Goal: Communication & Community: Answer question/provide support

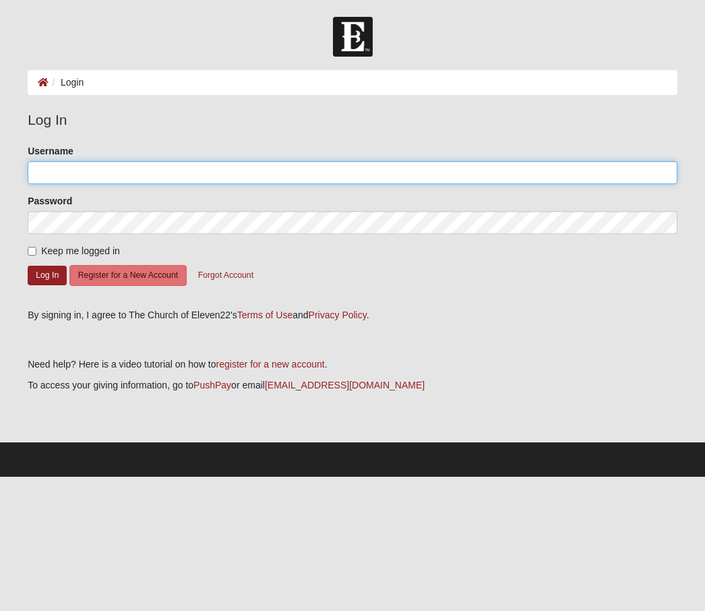
type input "Csbradshaw51"
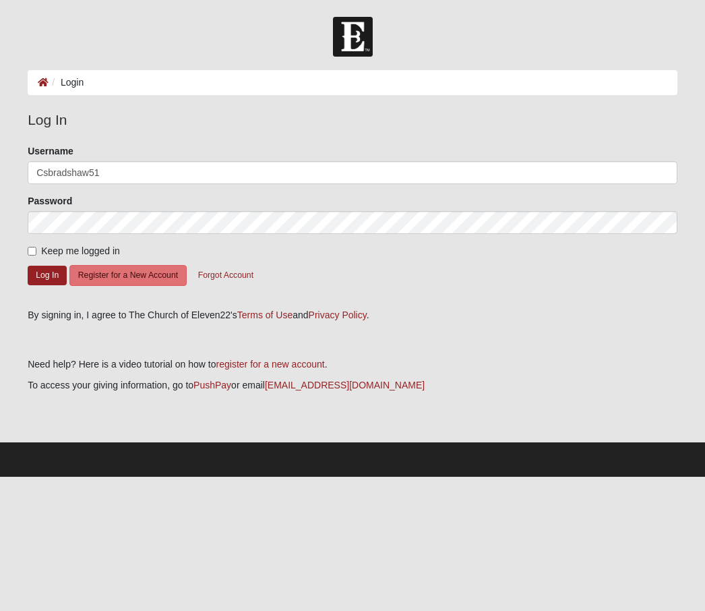
click at [47, 274] on button "Log In" at bounding box center [47, 276] width 39 height 20
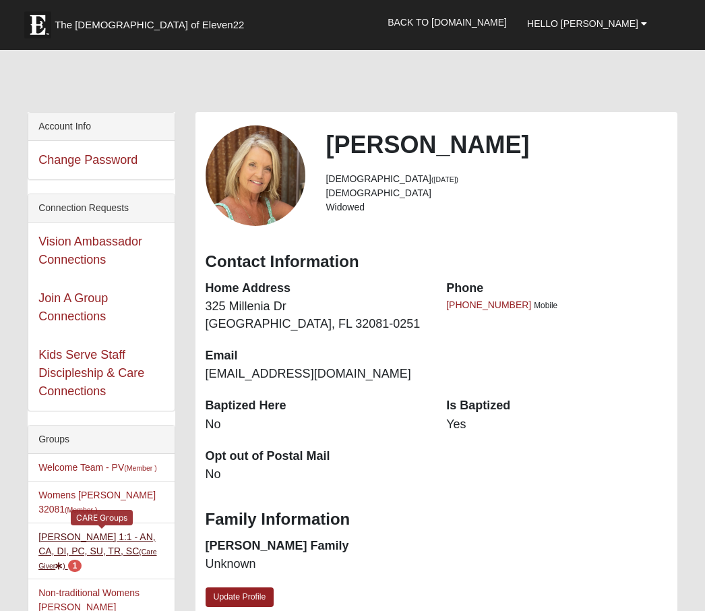
click at [129, 541] on link "[PERSON_NAME] 1:1 - AN, CA, DI, PC, SU, TR, SC (Care Giver ) 1" at bounding box center [97, 550] width 118 height 39
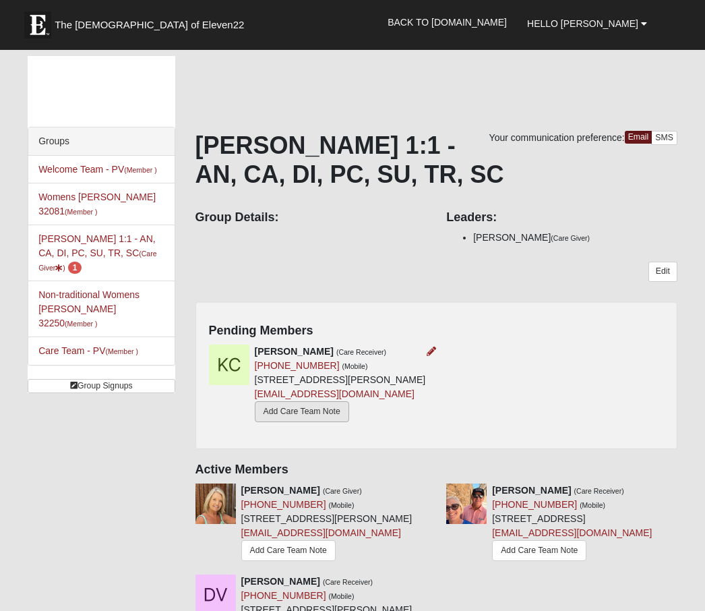
click at [272, 422] on link "Add Care Team Note" at bounding box center [302, 411] width 94 height 21
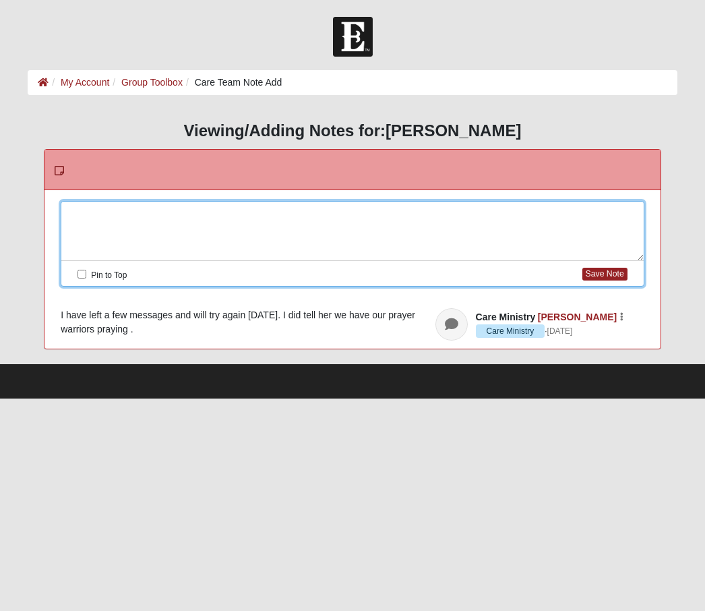
click at [108, 216] on div at bounding box center [352, 231] width 582 height 59
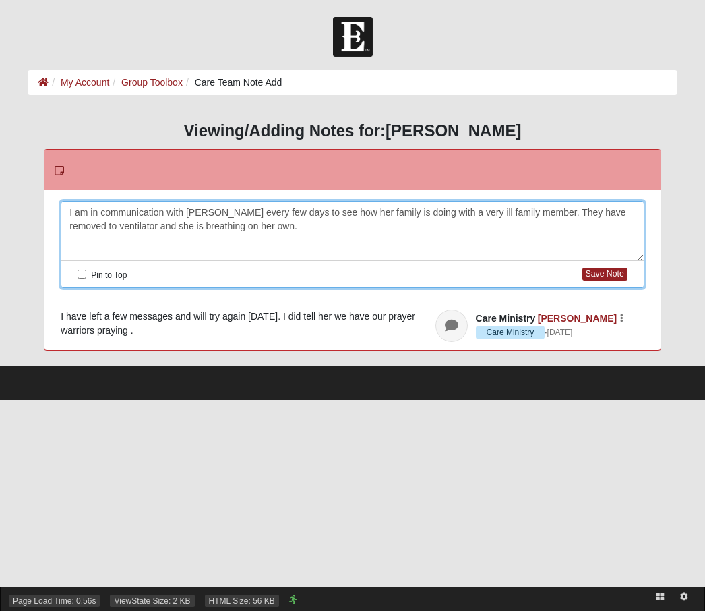
click at [139, 606] on span "ViewState Size: 2 KB" at bounding box center [152, 601] width 84 height 12
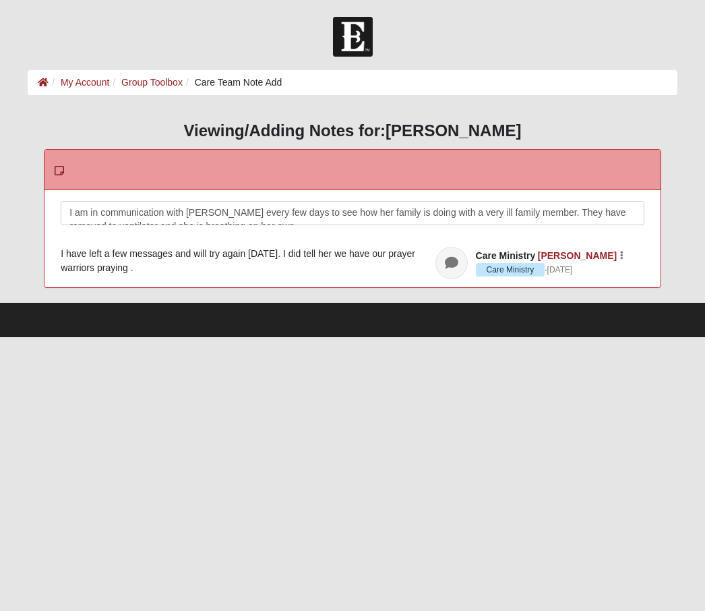
click at [642, 206] on div "I am in communication with Kailey every few days to see how her family is doing…" at bounding box center [352, 231] width 582 height 59
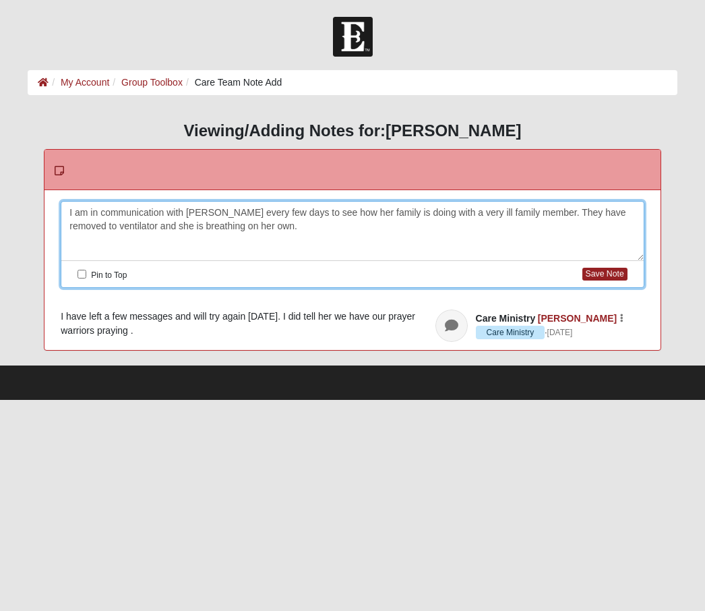
click at [284, 225] on div "I am in communication with Kailey every few days to see how her family is doing…" at bounding box center [352, 231] width 582 height 59
click at [626, 212] on div "I am in communication with Kailey every few days to see how her family is doing…" at bounding box center [352, 231] width 582 height 59
click at [636, 214] on div "I am in communication with Kailey every few days to see how her family is doing…" at bounding box center [352, 231] width 582 height 59
click at [84, 272] on input "Pin to Top" at bounding box center [82, 274] width 9 height 9
click at [605, 274] on button "Save Note" at bounding box center [604, 274] width 45 height 13
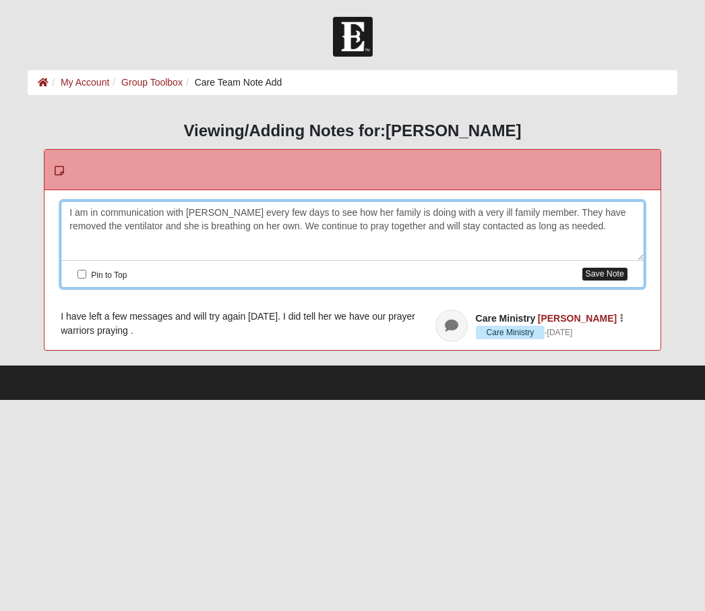
checkbox input "false"
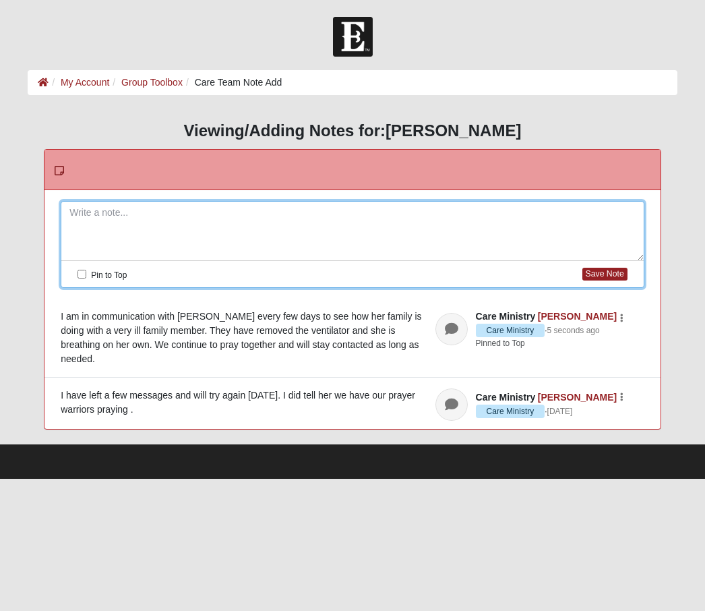
click at [80, 29] on div at bounding box center [352, 37] width 705 height 40
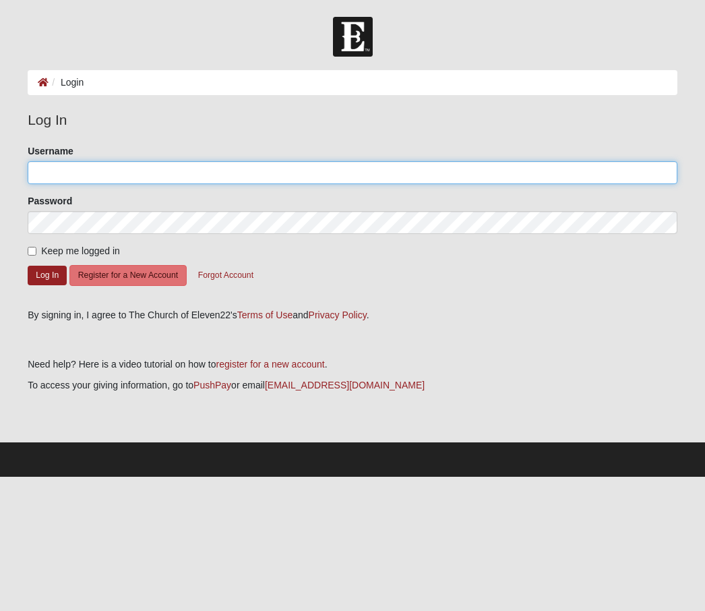
type input "Csbradshaw51"
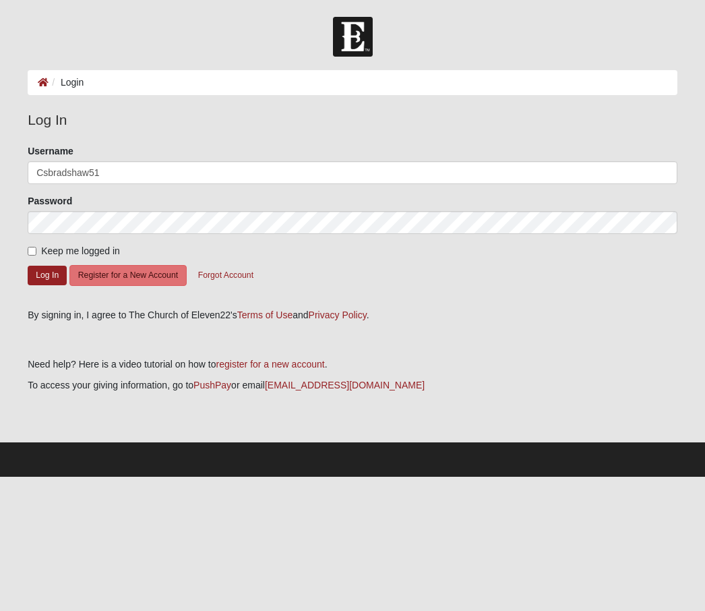
click at [47, 274] on button "Log In" at bounding box center [47, 276] width 39 height 20
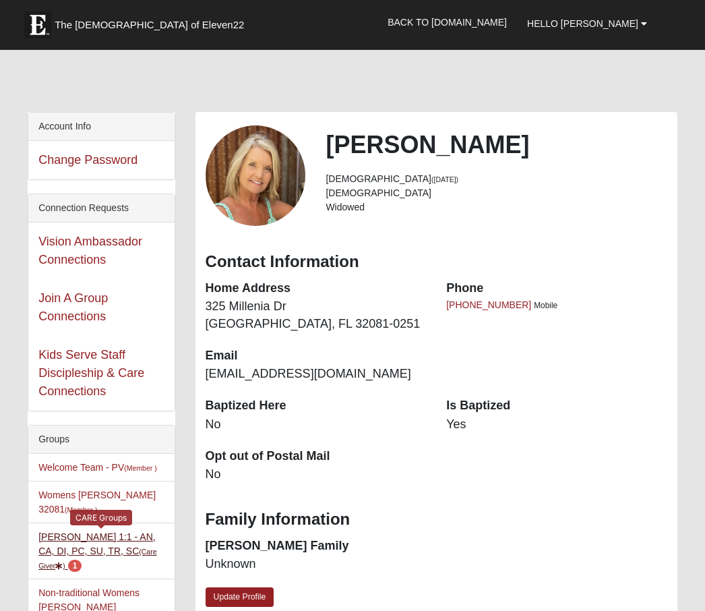
click at [91, 553] on link "Carol Bradshaw 1:1 - AN, CA, DI, PC, SU, TR, SC (Care Giver ) 1" at bounding box center [97, 550] width 118 height 39
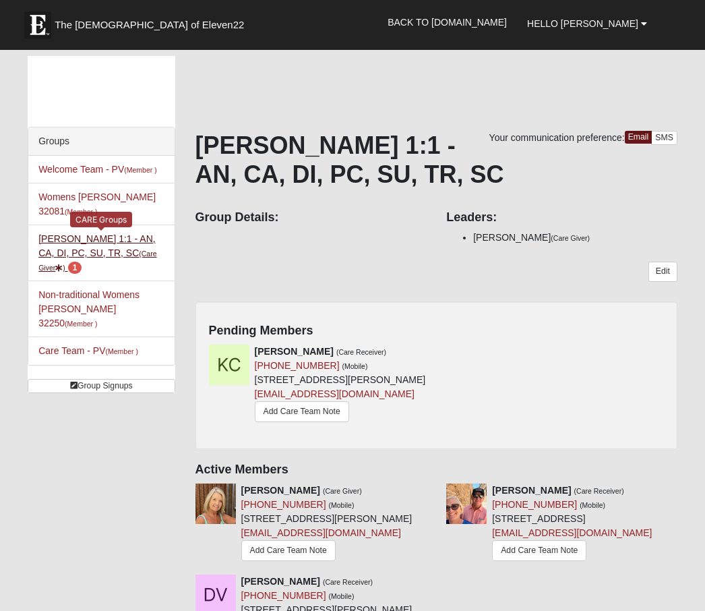
click at [68, 268] on span "1" at bounding box center [75, 268] width 14 height 12
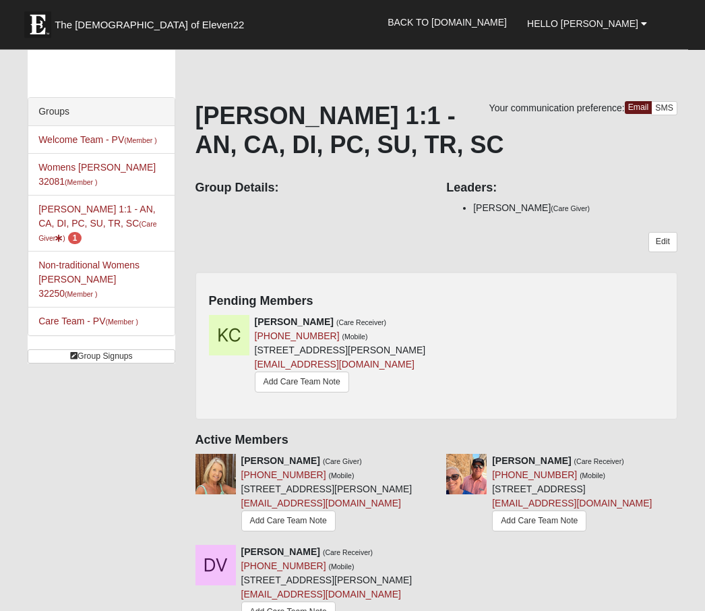
scroll to position [59, 0]
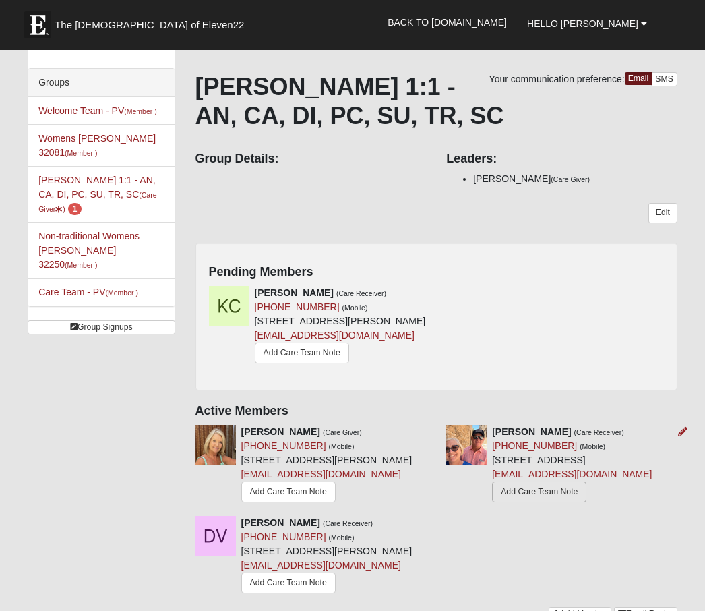
click at [492, 502] on link "Add Care Team Note" at bounding box center [539, 491] width 94 height 21
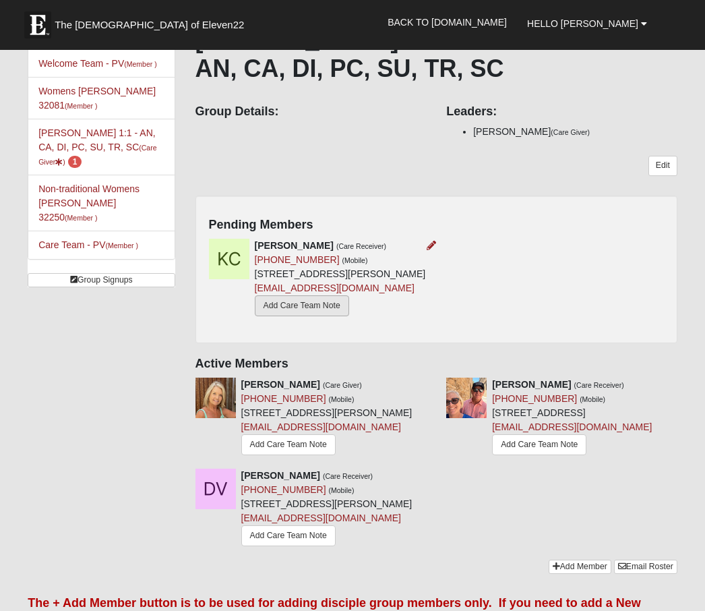
click at [261, 316] on link "Add Care Team Note" at bounding box center [302, 305] width 94 height 21
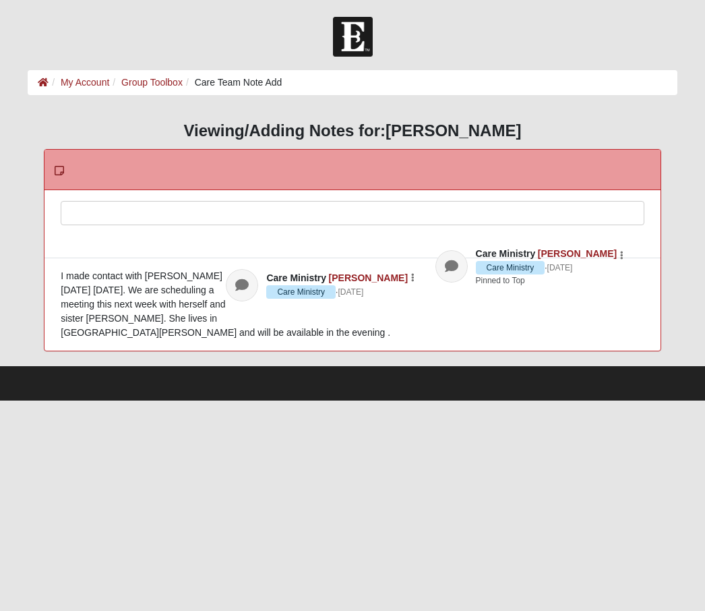
click at [121, 212] on div at bounding box center [352, 231] width 582 height 59
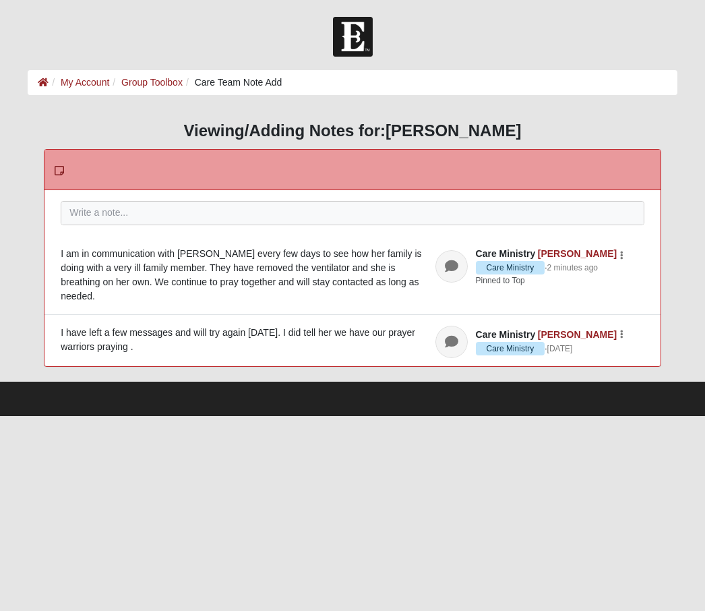
click at [366, 283] on div "I am in communication with [PERSON_NAME] every few days to see how her family i…" at bounding box center [353, 275] width 584 height 57
click at [365, 280] on div "I am in communication with Kailey every few days to see how her family is doing…" at bounding box center [353, 275] width 584 height 57
click at [361, 280] on div "I am in communication with Kailey every few days to see how her family is doing…" at bounding box center [353, 275] width 584 height 57
click at [458, 264] on icon at bounding box center [451, 266] width 13 height 13
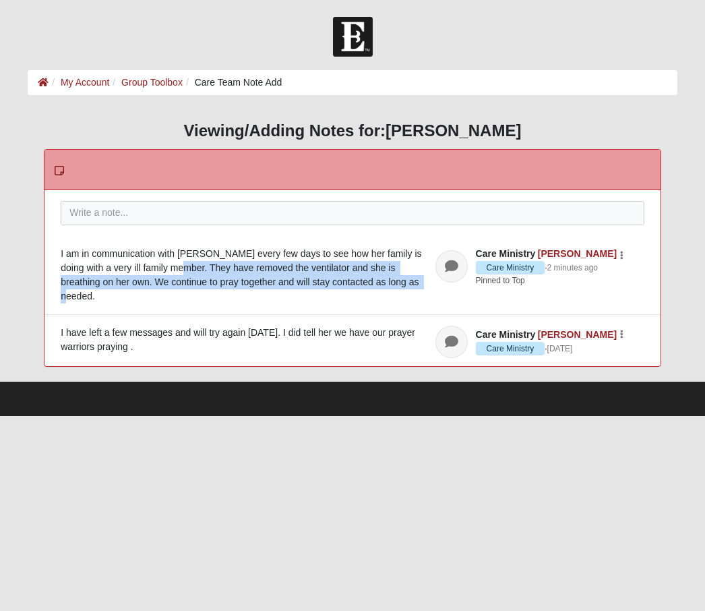
drag, startPoint x: 162, startPoint y: 262, endPoint x: 365, endPoint y: 279, distance: 202.9
click at [365, 279] on div "I am in communication with Kailey every few days to see how her family is doing…" at bounding box center [353, 275] width 584 height 57
click at [378, 279] on div "I am in communication with Kailey every few days to see how her family is doing…" at bounding box center [353, 275] width 584 height 57
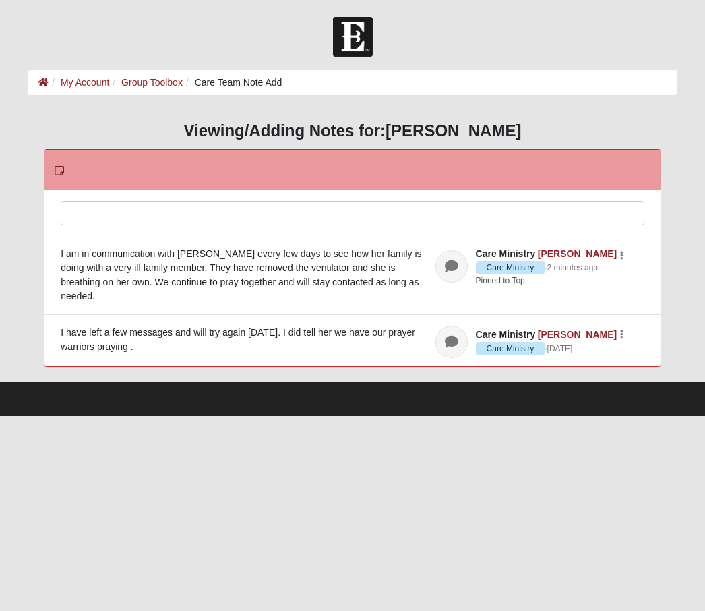
click at [119, 212] on div at bounding box center [352, 231] width 582 height 59
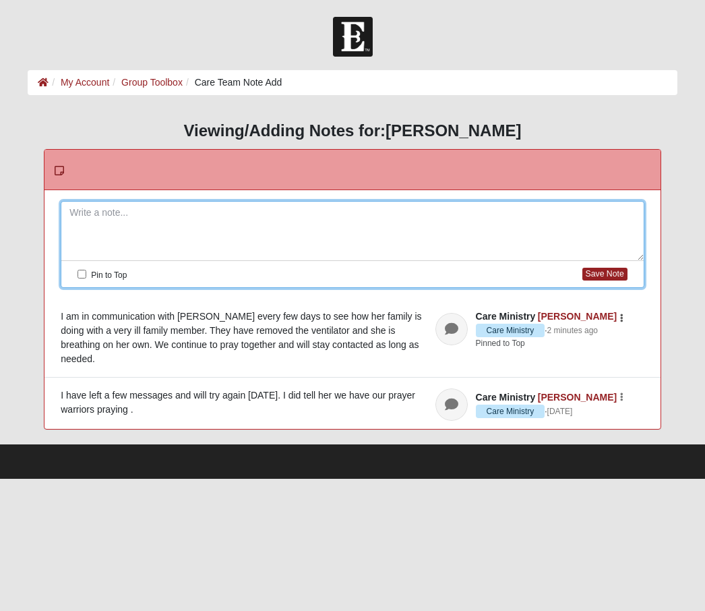
click at [622, 318] on icon "button" at bounding box center [621, 318] width 3 height 8
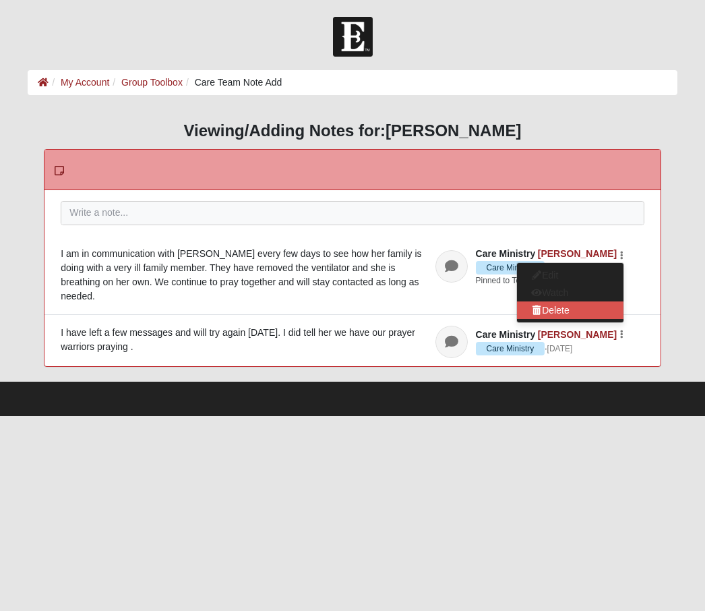
click at [560, 310] on button "Delete" at bounding box center [570, 310] width 107 height 18
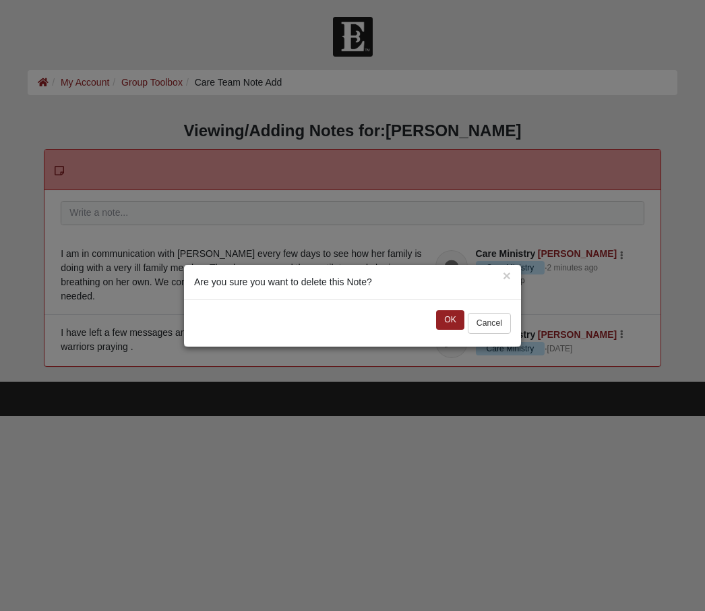
click at [450, 320] on button "OK" at bounding box center [450, 320] width 28 height 20
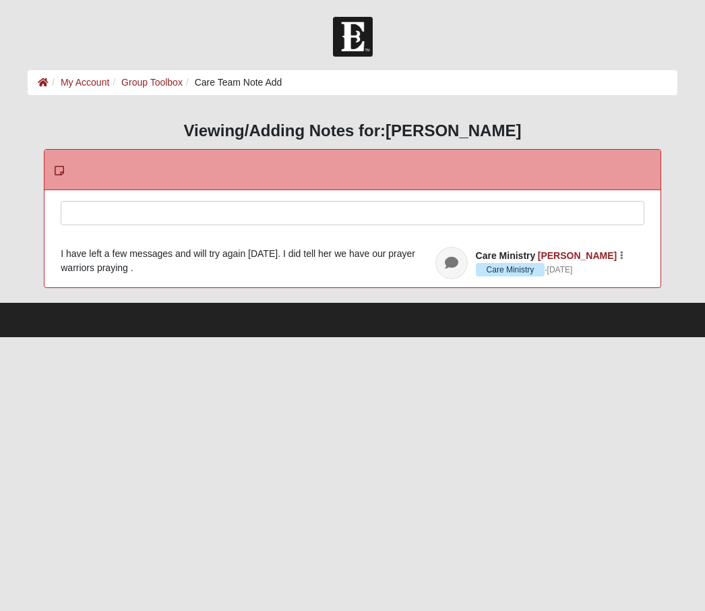
click at [87, 208] on div at bounding box center [352, 231] width 582 height 59
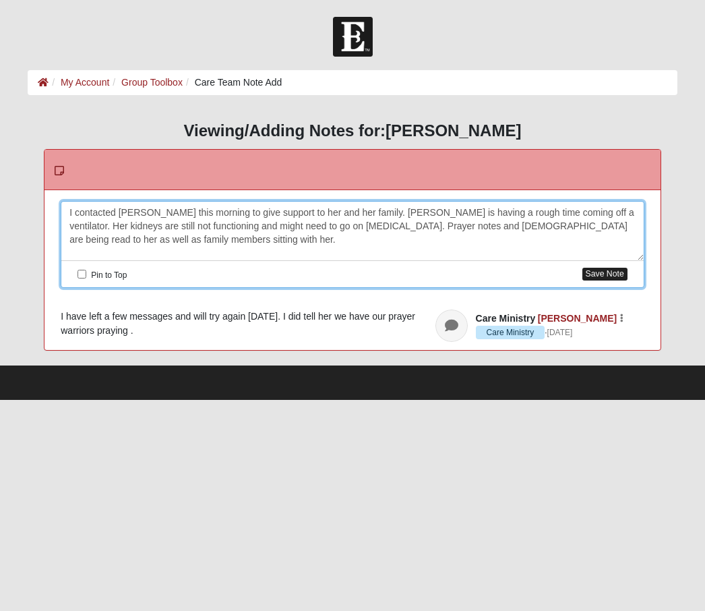
click at [600, 276] on button "Save Note" at bounding box center [604, 274] width 45 height 13
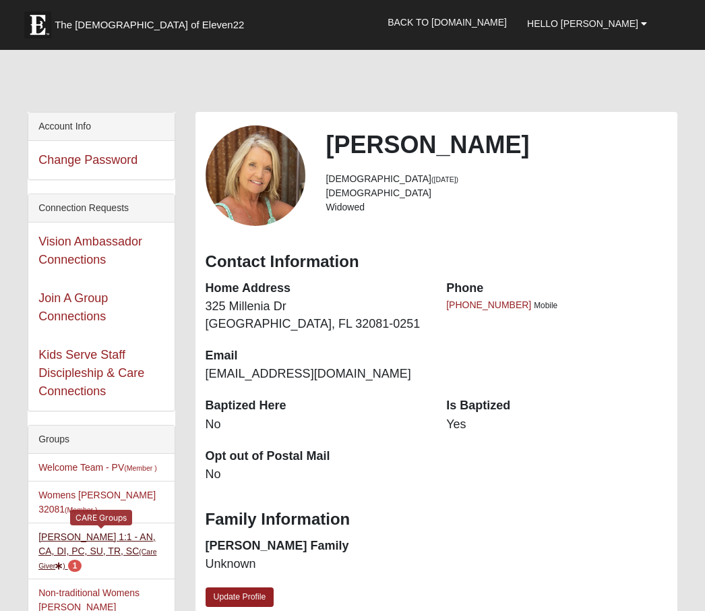
click at [86, 554] on link "[PERSON_NAME] 1:1 - AN, CA, DI, PC, SU, TR, SC (Care Giver ) 1" at bounding box center [97, 550] width 118 height 39
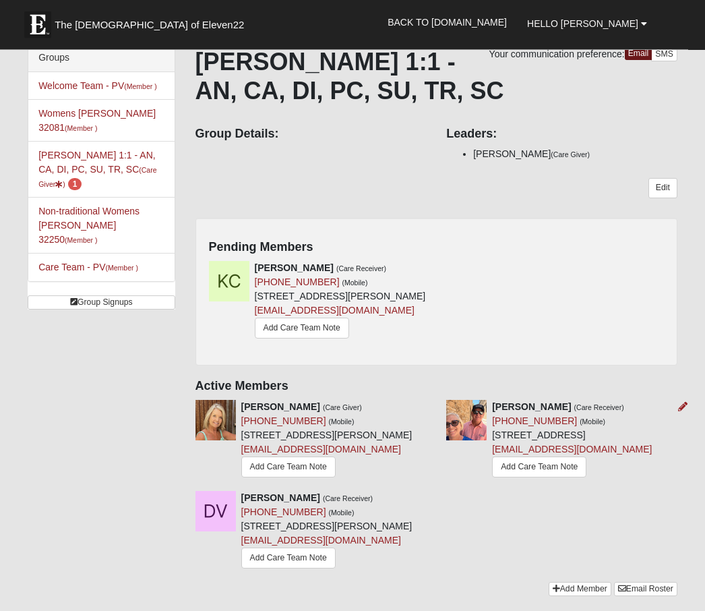
scroll to position [84, 0]
click at [682, 411] on icon at bounding box center [682, 406] width 9 height 9
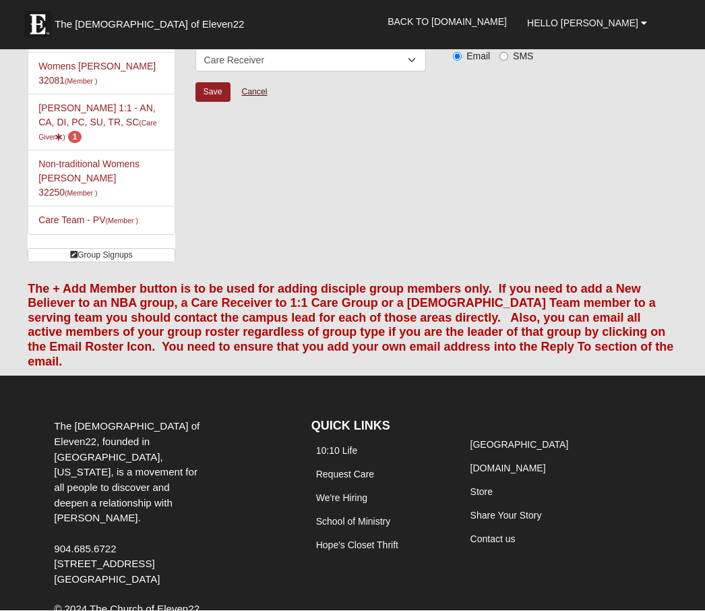
scroll to position [131, 0]
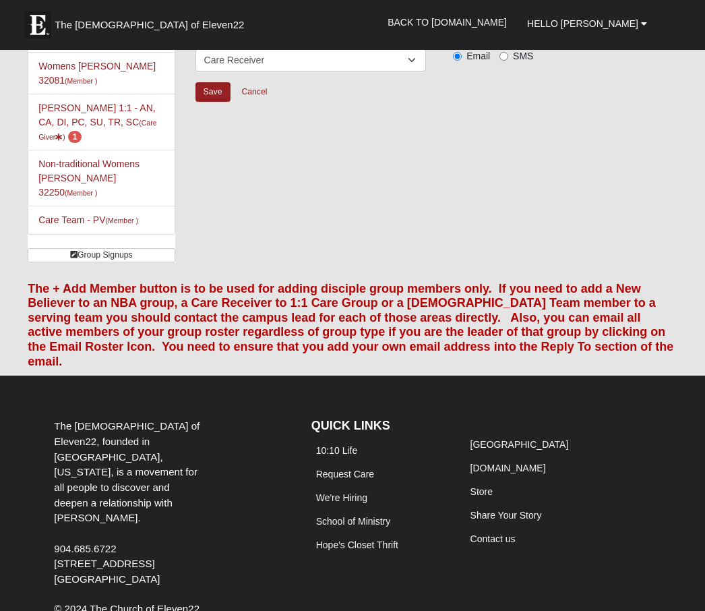
click at [476, 59] on span "Email" at bounding box center [479, 56] width 24 height 11
click at [462, 59] on input "Email" at bounding box center [457, 56] width 9 height 9
click at [506, 54] on input "SMS" at bounding box center [504, 56] width 9 height 9
radio input "true"
click at [88, 121] on link "Carol Bradshaw 1:1 - AN, CA, DI, PC, SU, TR, SC (Care Giver ) 1" at bounding box center [97, 121] width 118 height 39
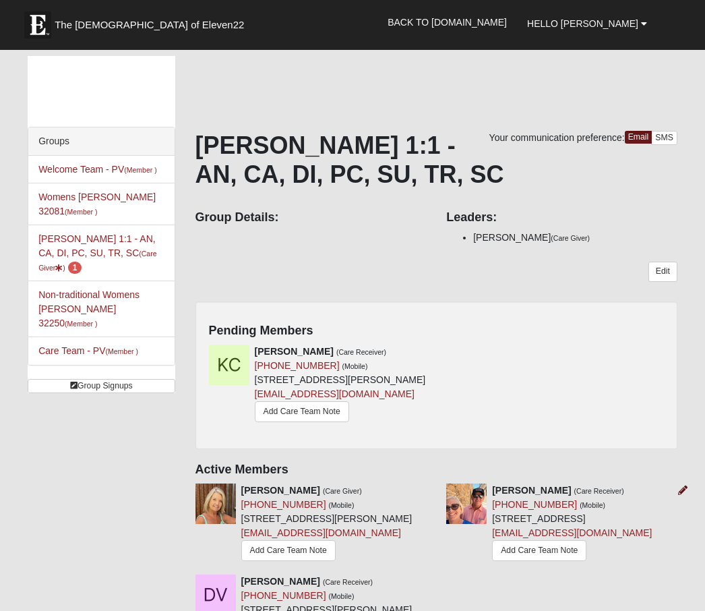
click at [684, 495] on icon at bounding box center [682, 489] width 9 height 9
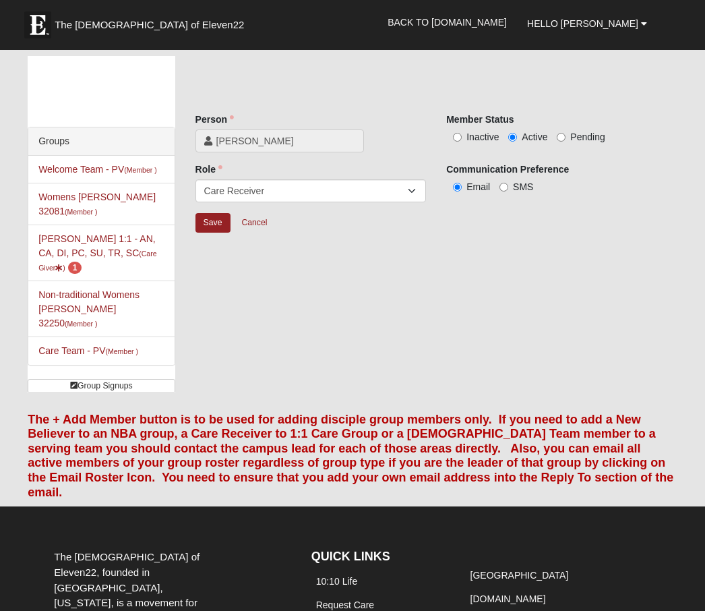
click at [214, 280] on div "Groups Welcome Team - PV (Member ) Womens Roberts 32081 (Member ) Carol Bradsha…" at bounding box center [353, 229] width 670 height 347
click at [506, 187] on input "SMS" at bounding box center [504, 187] width 9 height 9
radio input "true"
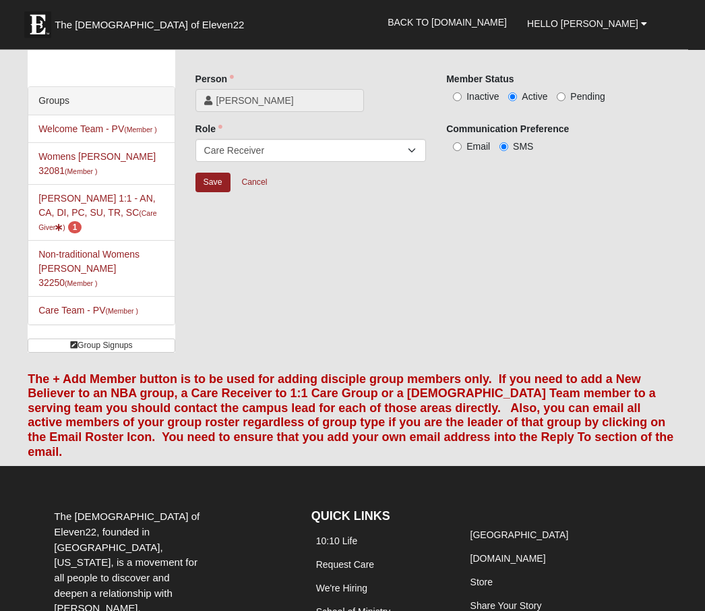
scroll to position [37, 0]
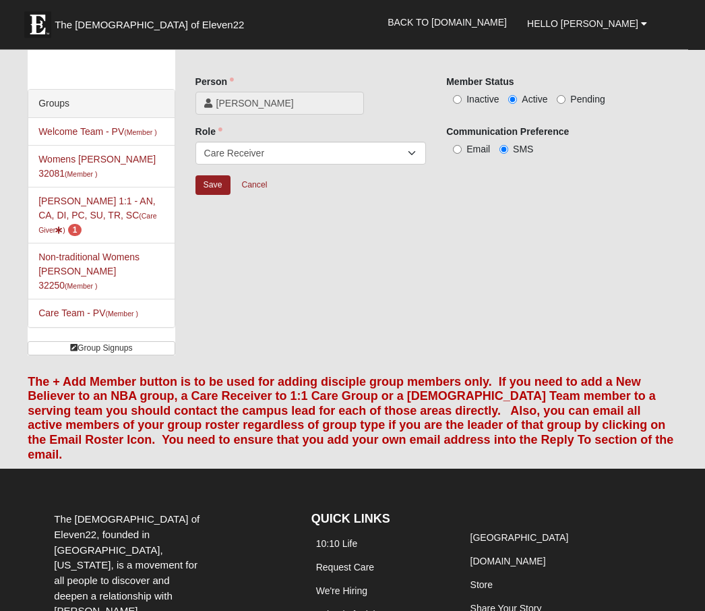
click at [319, 290] on div "Groups Welcome Team - PV (Member ) Womens Roberts 32081 (Member ) Carol Bradsha…" at bounding box center [353, 192] width 670 height 347
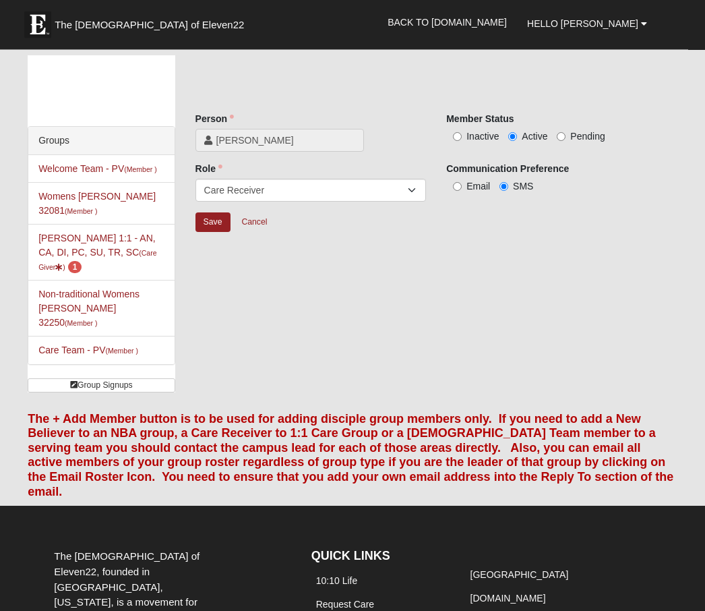
scroll to position [0, 0]
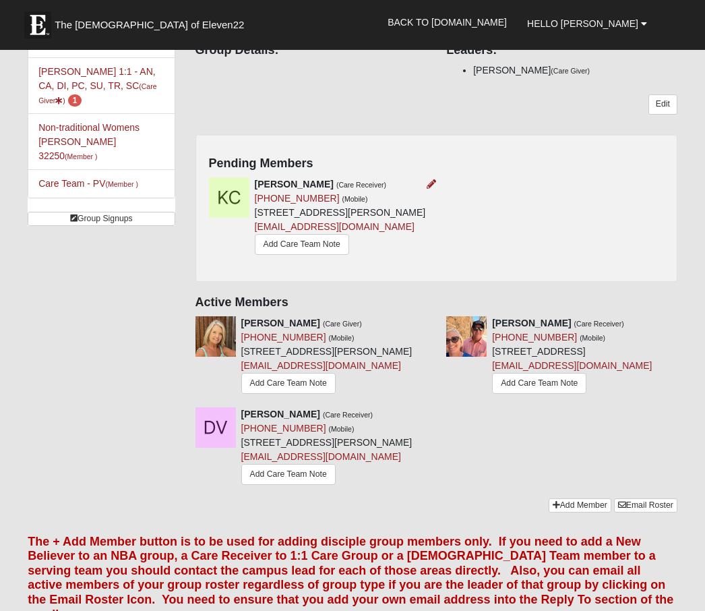
scroll to position [169, 0]
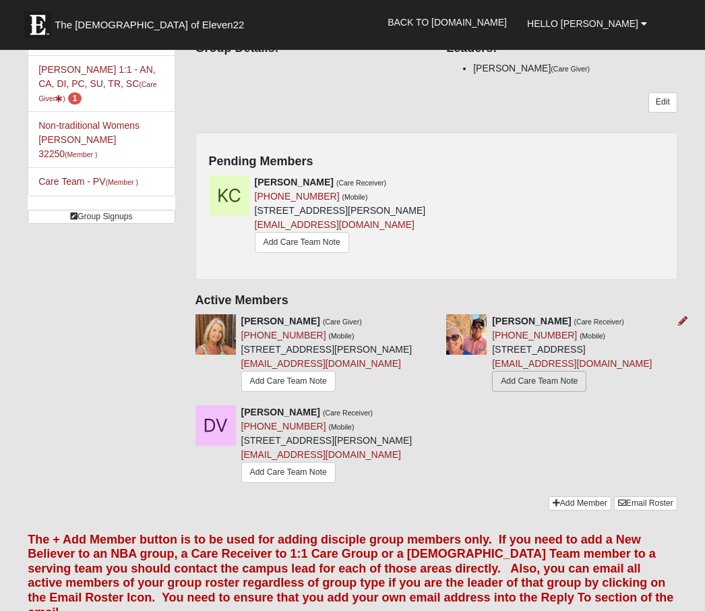
click at [495, 392] on link "Add Care Team Note" at bounding box center [539, 381] width 94 height 21
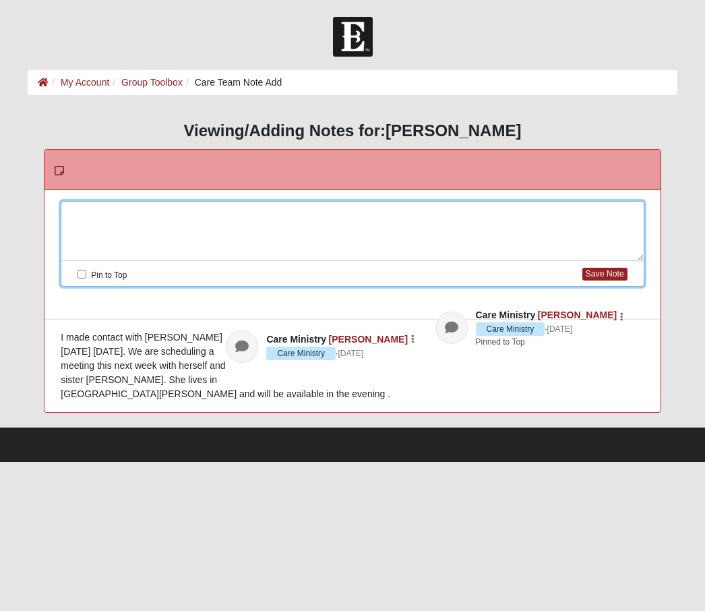
click at [123, 212] on div at bounding box center [352, 231] width 582 height 59
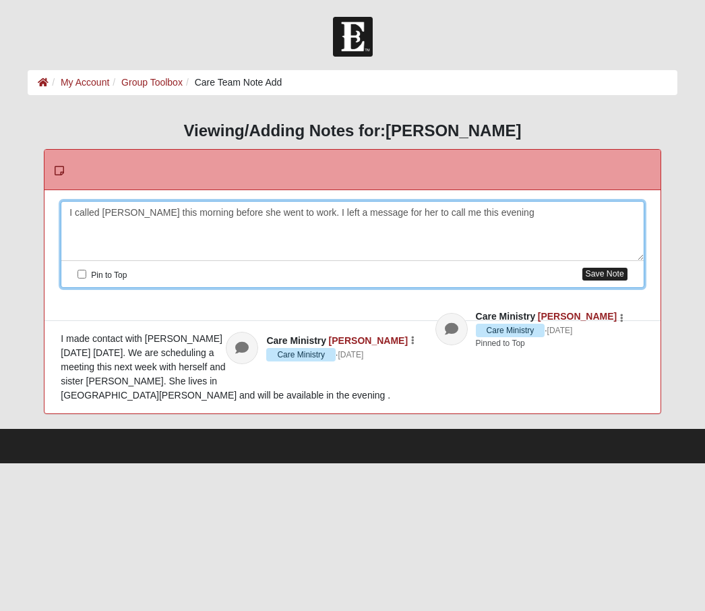
click at [601, 272] on button "Save Note" at bounding box center [604, 274] width 45 height 13
